Goal: Task Accomplishment & Management: Manage account settings

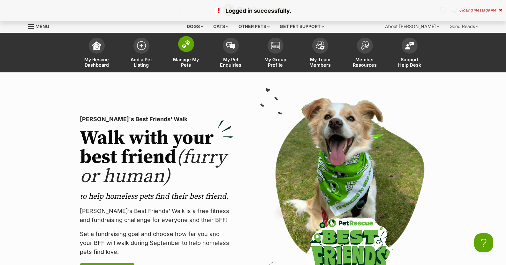
click at [186, 45] on img at bounding box center [186, 44] width 9 height 8
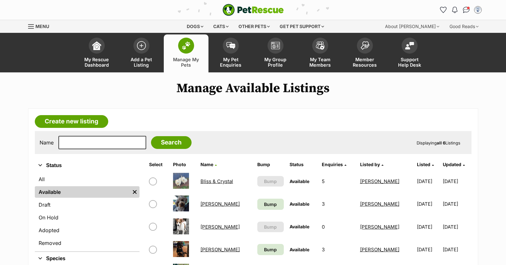
click at [152, 182] on input "checkbox" at bounding box center [153, 182] width 8 height 8
checkbox input "true"
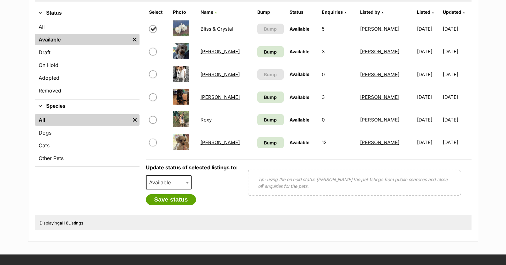
scroll to position [160, 0]
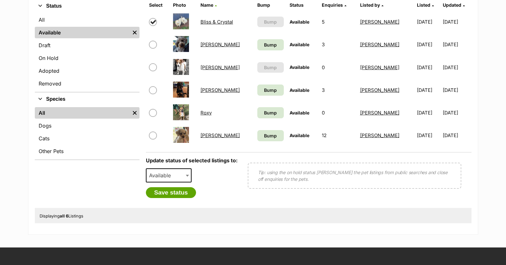
click at [154, 136] on input "checkbox" at bounding box center [153, 136] width 8 height 8
checkbox input "true"
click at [184, 172] on span "Available" at bounding box center [169, 176] width 46 height 14
select select "on_hold"
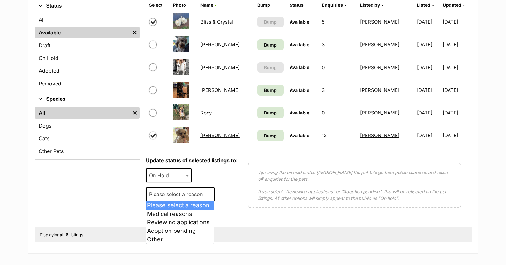
click at [195, 194] on span "Please select a reason" at bounding box center [178, 194] width 63 height 9
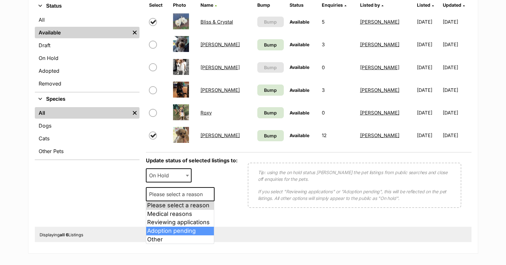
select select "adoption_pending"
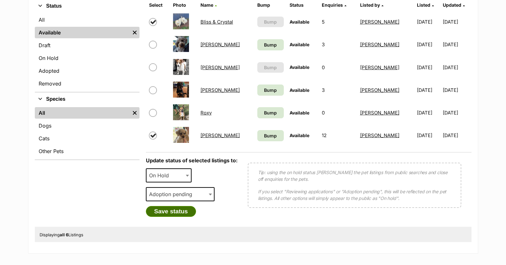
click at [178, 210] on button "Save status" at bounding box center [171, 211] width 50 height 11
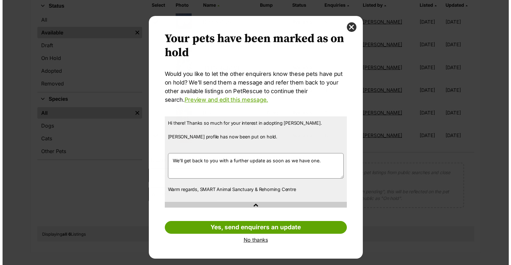
scroll to position [0, 0]
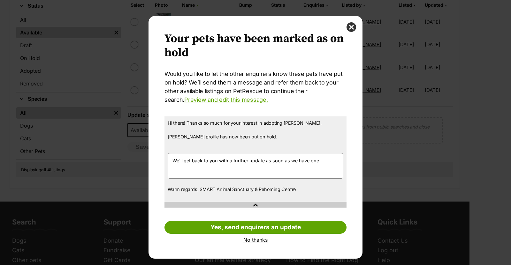
drag, startPoint x: 321, startPoint y: 161, endPoint x: 171, endPoint y: 159, distance: 149.8
click at [171, 159] on textarea "We'll get back to you with a further update as soon as we have one." at bounding box center [256, 166] width 176 height 26
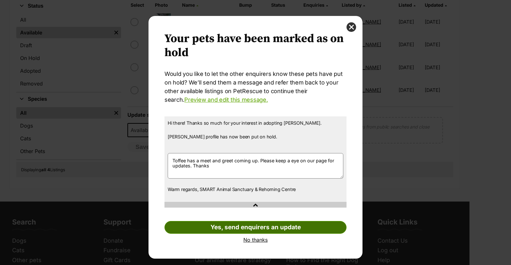
type textarea "Toffee has a meet and greet coming up. Please keep a eye on our page for update…"
click at [230, 226] on link "Yes, send enquirers an update" at bounding box center [255, 227] width 182 height 13
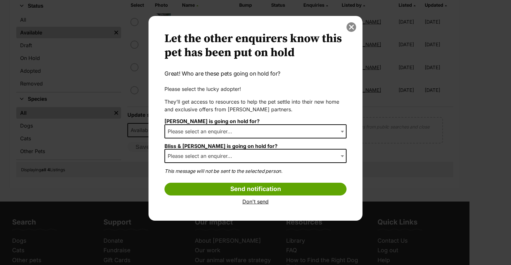
click at [350, 27] on button "close" at bounding box center [351, 27] width 10 height 10
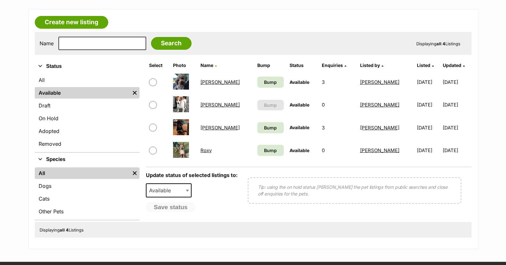
scroll to position [96, 0]
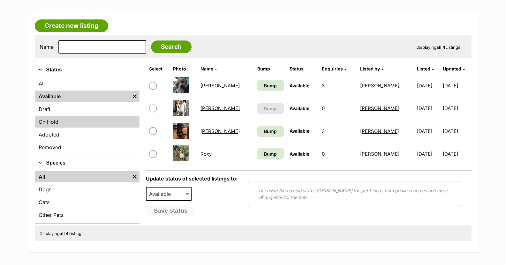
click at [59, 121] on link "On Hold" at bounding box center [87, 121] width 105 height 11
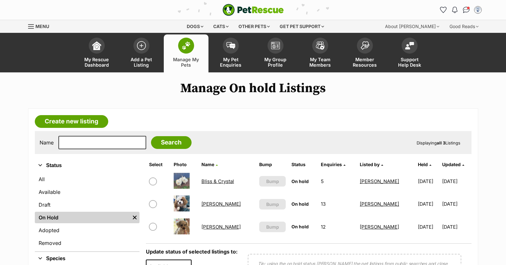
click at [209, 182] on link "Bliss & Crystal" at bounding box center [217, 181] width 33 height 6
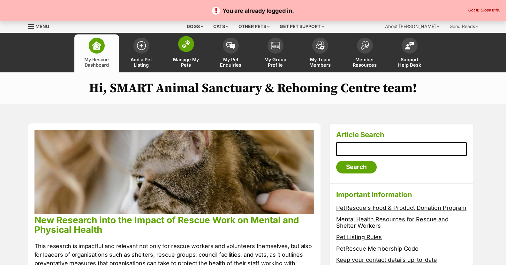
click at [186, 50] on span at bounding box center [186, 44] width 16 height 16
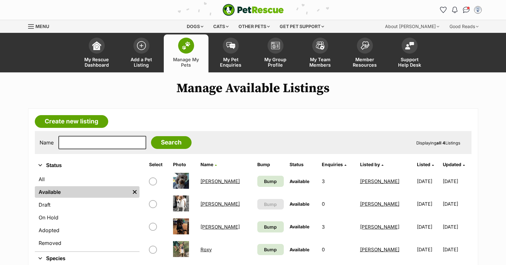
scroll to position [32, 0]
